Goal: Task Accomplishment & Management: Manage account settings

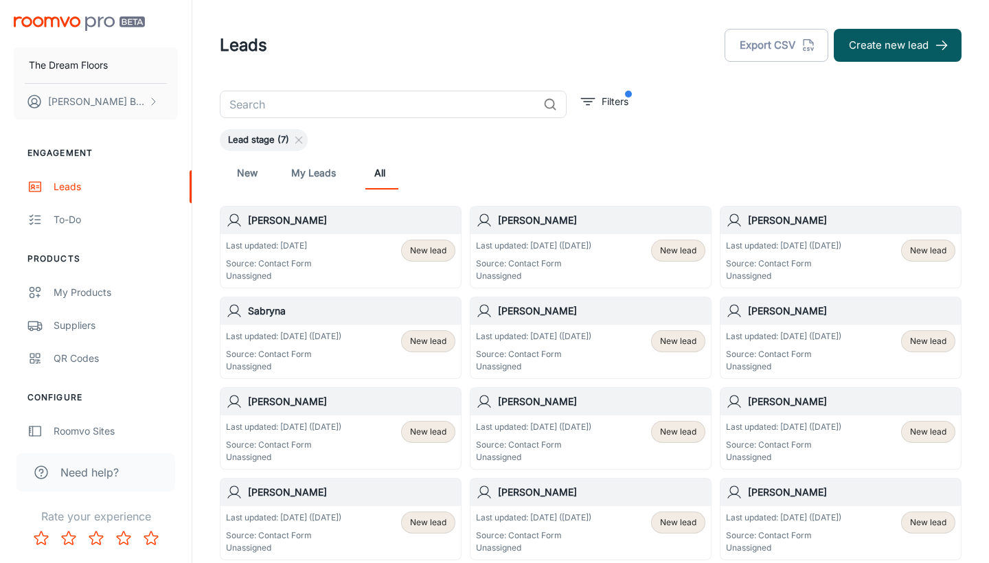
click at [261, 313] on h6 "Sabryna" at bounding box center [352, 311] width 208 height 15
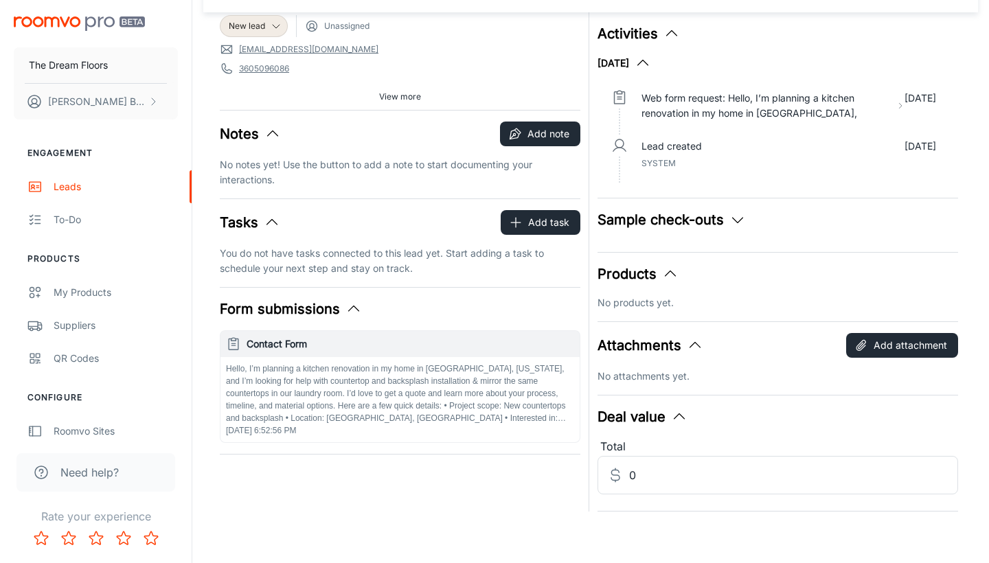
scroll to position [79, 0]
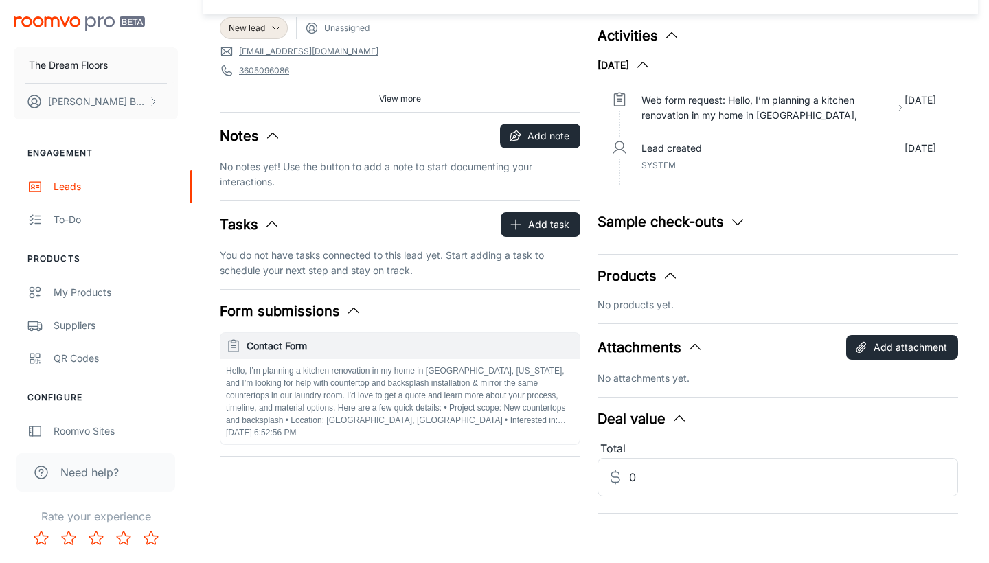
click at [543, 415] on p "Hello, I’m planning a kitchen renovation in my home in [GEOGRAPHIC_DATA], [US_S…" at bounding box center [400, 396] width 348 height 62
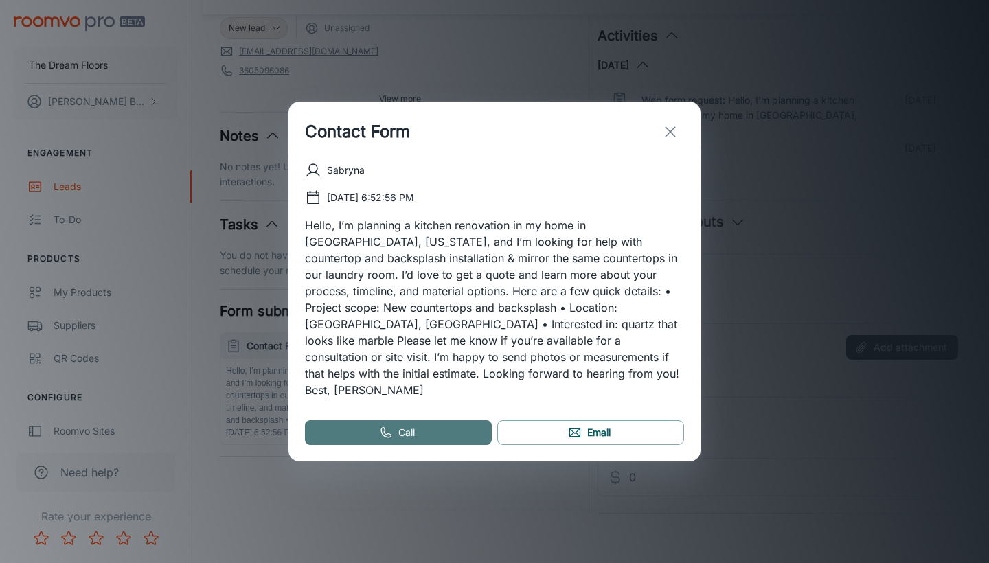
click at [342, 423] on link "Call" at bounding box center [398, 433] width 187 height 25
click at [664, 146] on button "exit" at bounding box center [670, 131] width 27 height 27
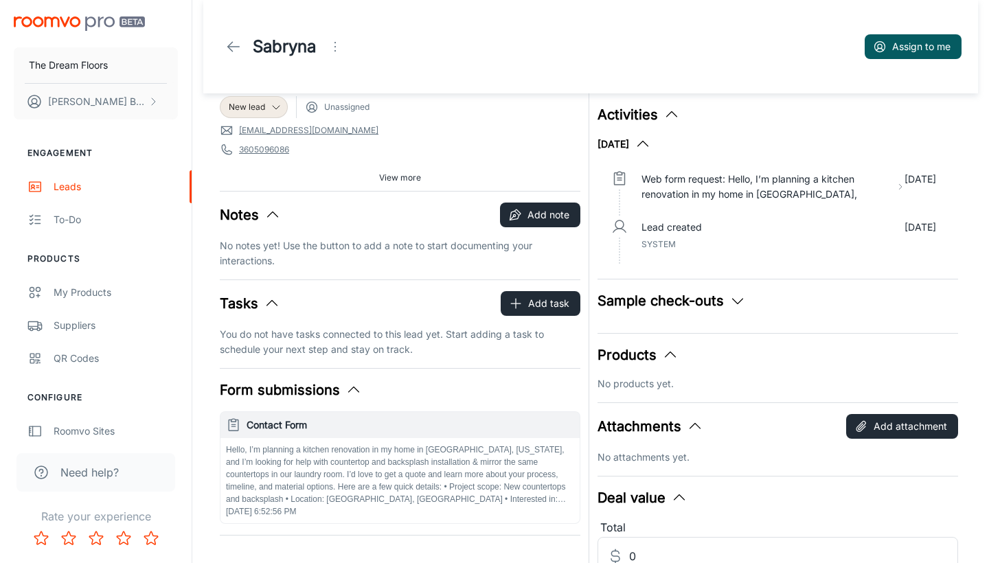
scroll to position [0, 0]
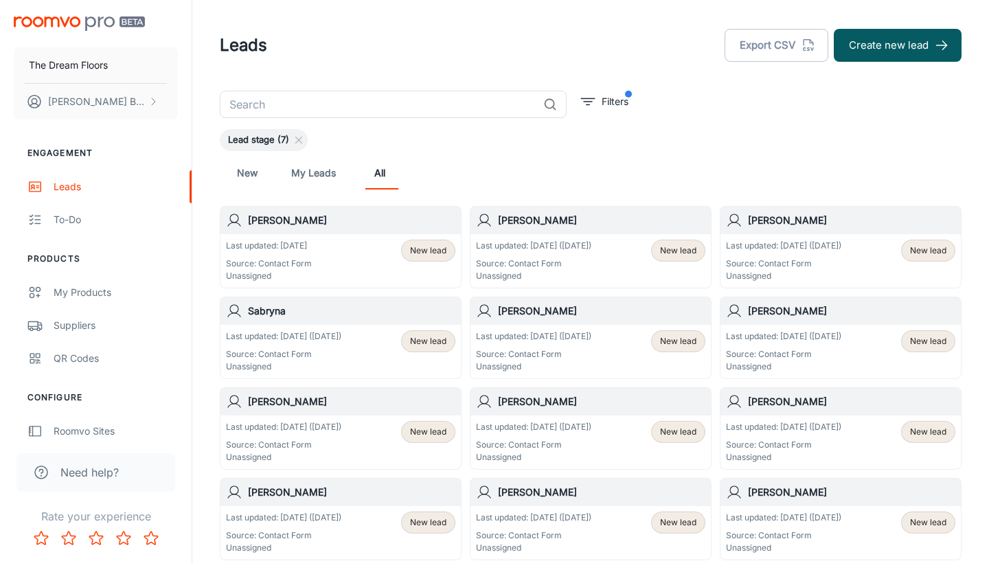
click at [519, 312] on h6 "[PERSON_NAME]" at bounding box center [602, 311] width 208 height 15
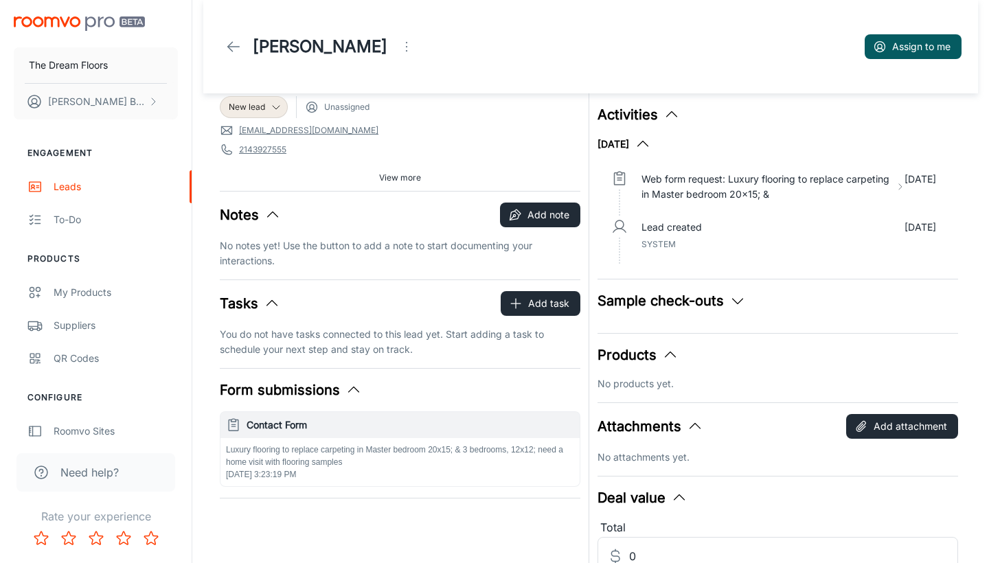
scroll to position [30, 0]
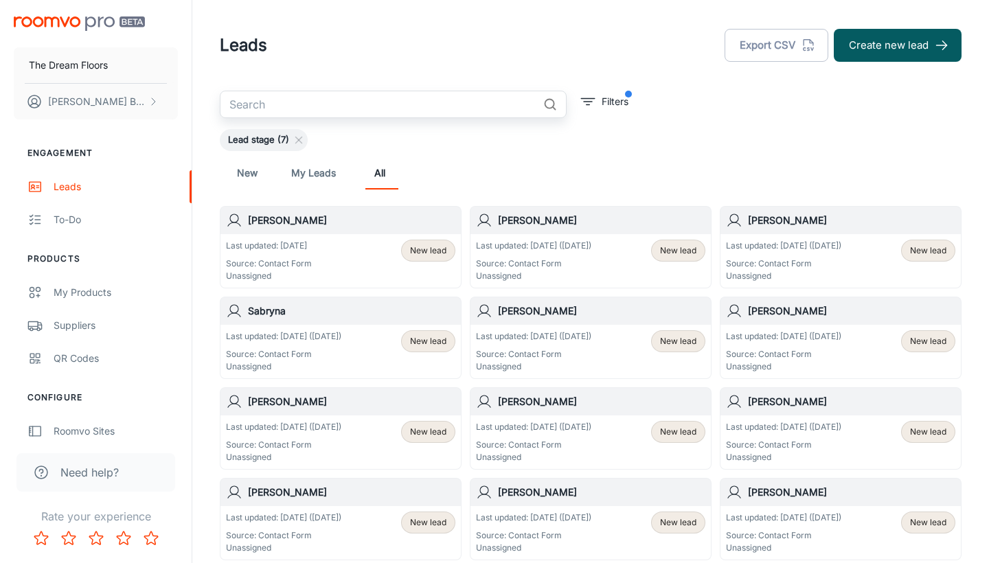
click at [463, 102] on input "text" at bounding box center [379, 104] width 318 height 27
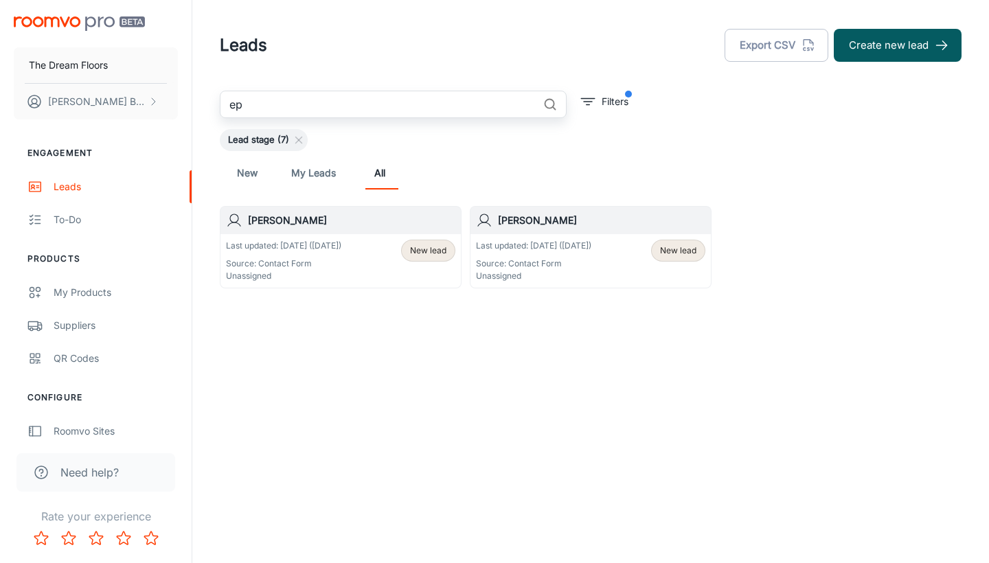
type input "ep"
click at [262, 225] on h6 "[PERSON_NAME]" at bounding box center [352, 220] width 208 height 15
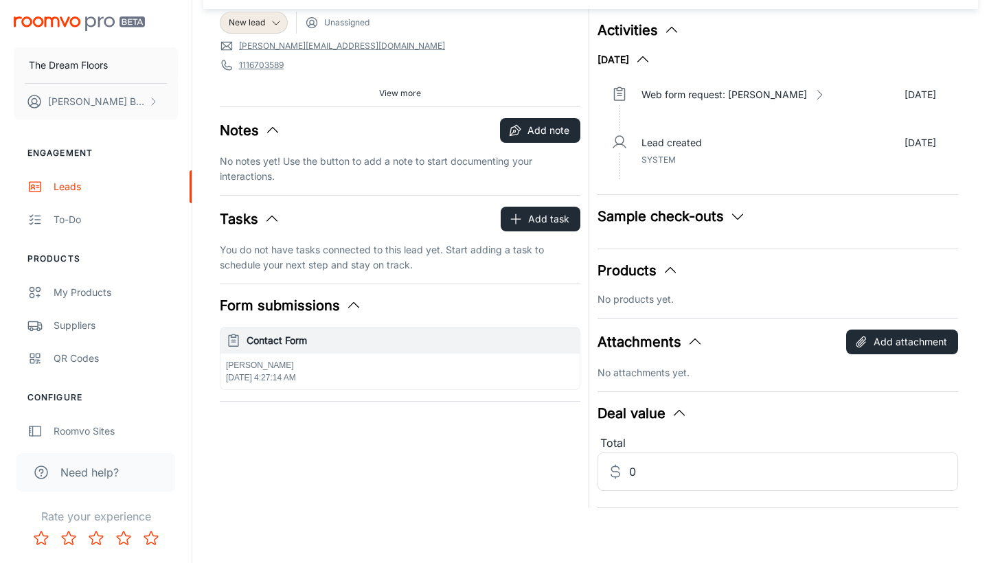
scroll to position [85, 0]
click at [352, 311] on icon "button" at bounding box center [354, 306] width 16 height 16
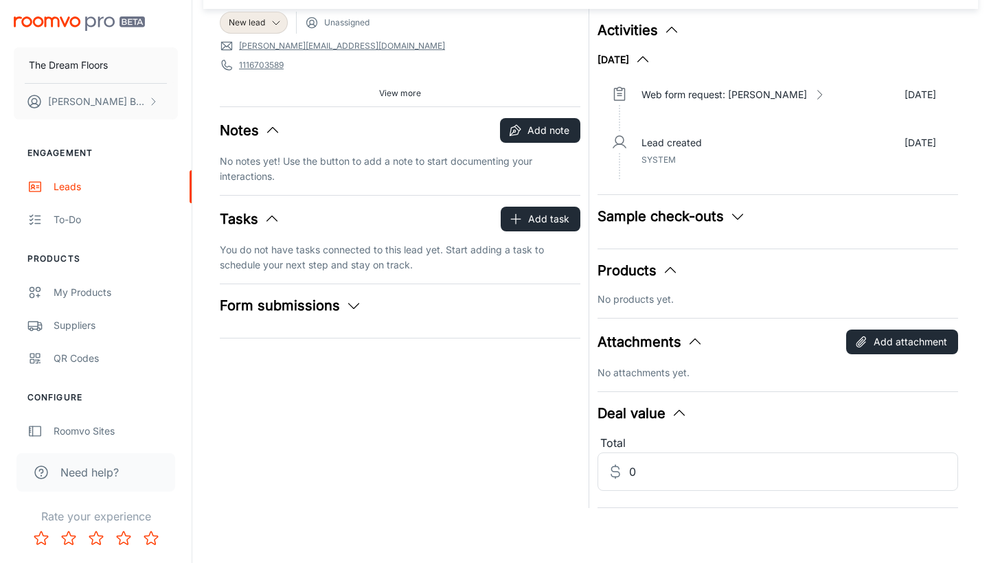
click at [352, 304] on polyline "button" at bounding box center [354, 306] width 10 height 5
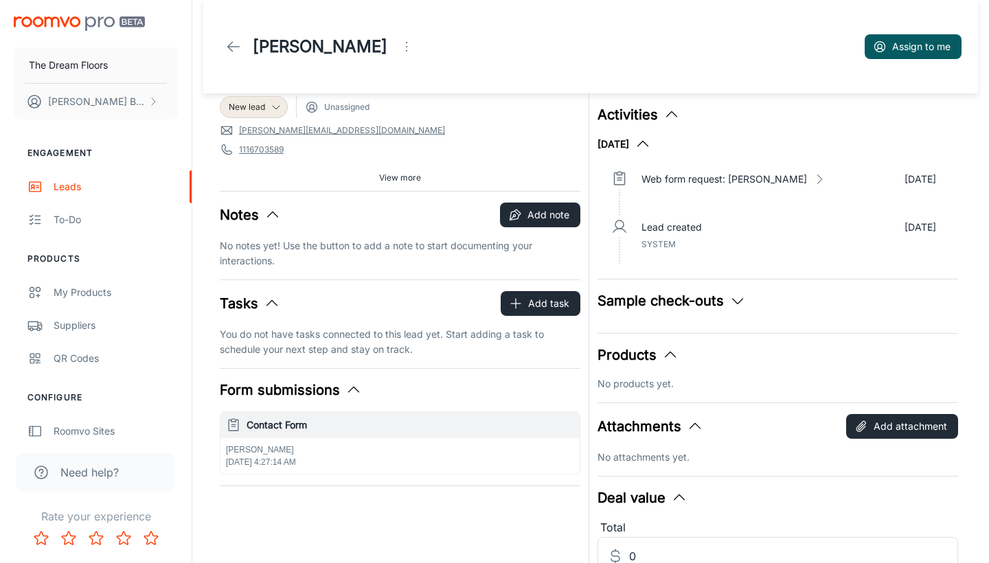
scroll to position [0, 0]
